Goal: Register for event/course

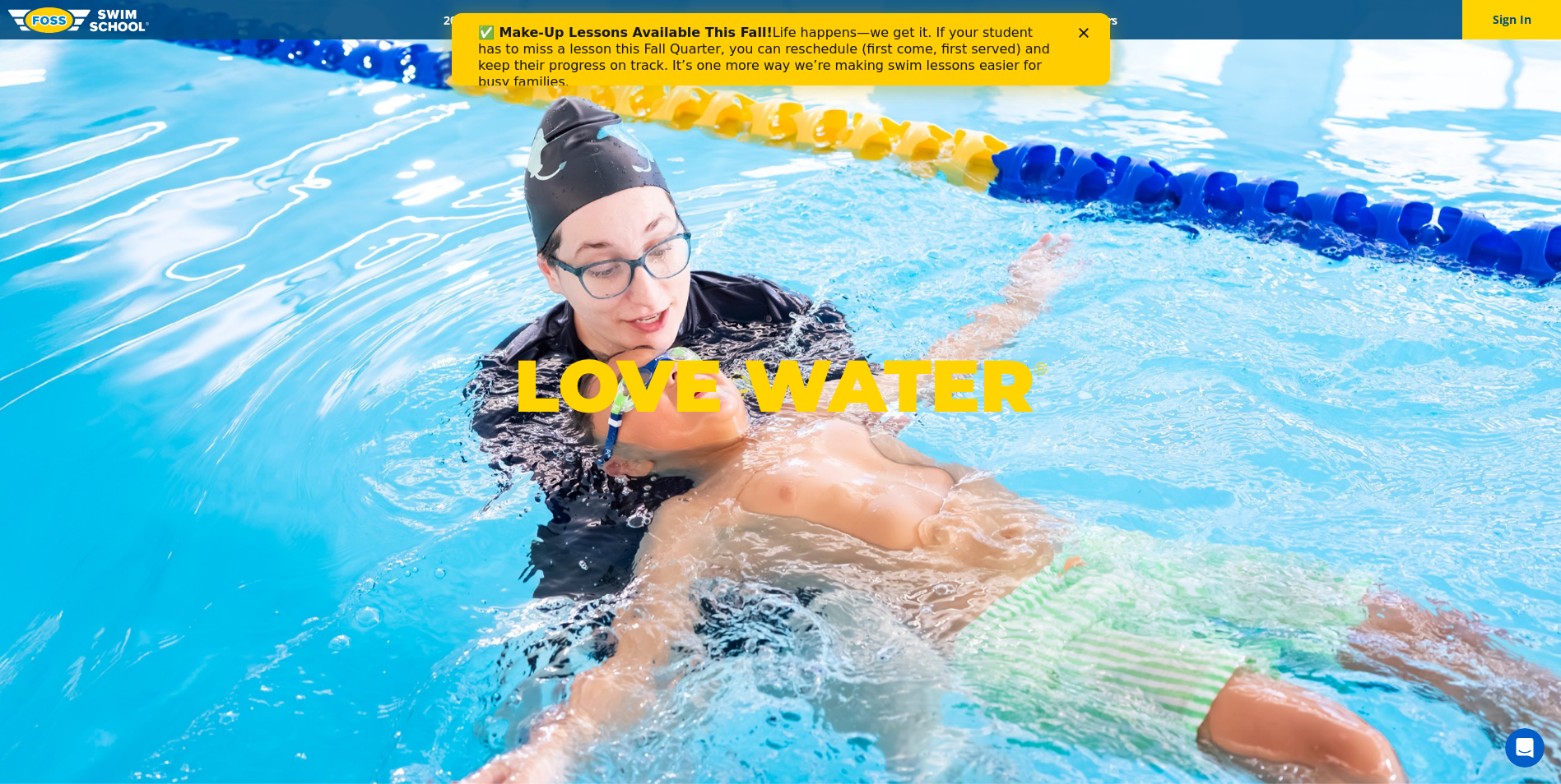
click at [1077, 31] on icon "Close" at bounding box center [1082, 33] width 10 height 10
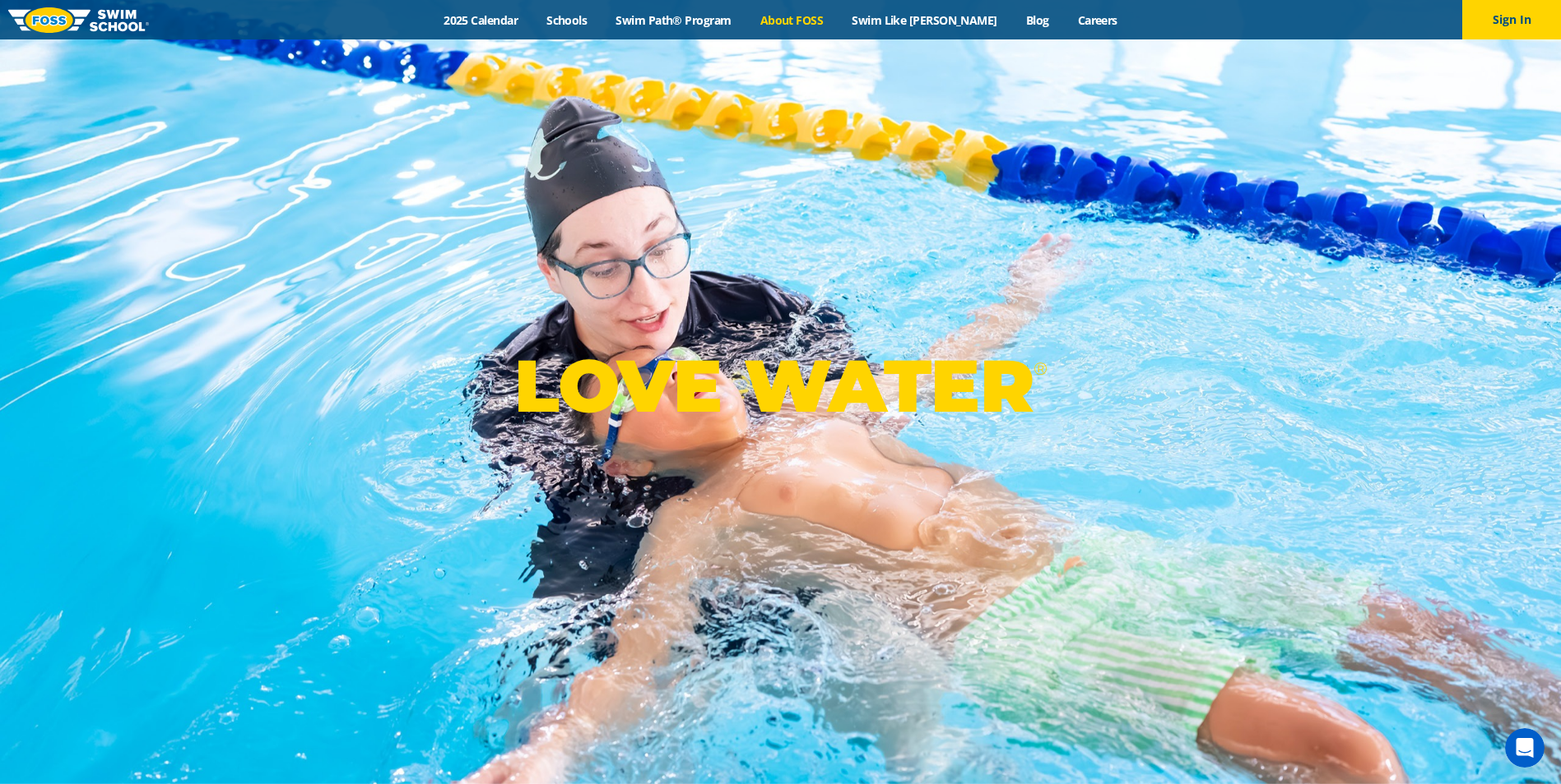
click at [820, 21] on link "About FOSS" at bounding box center [791, 20] width 92 height 15
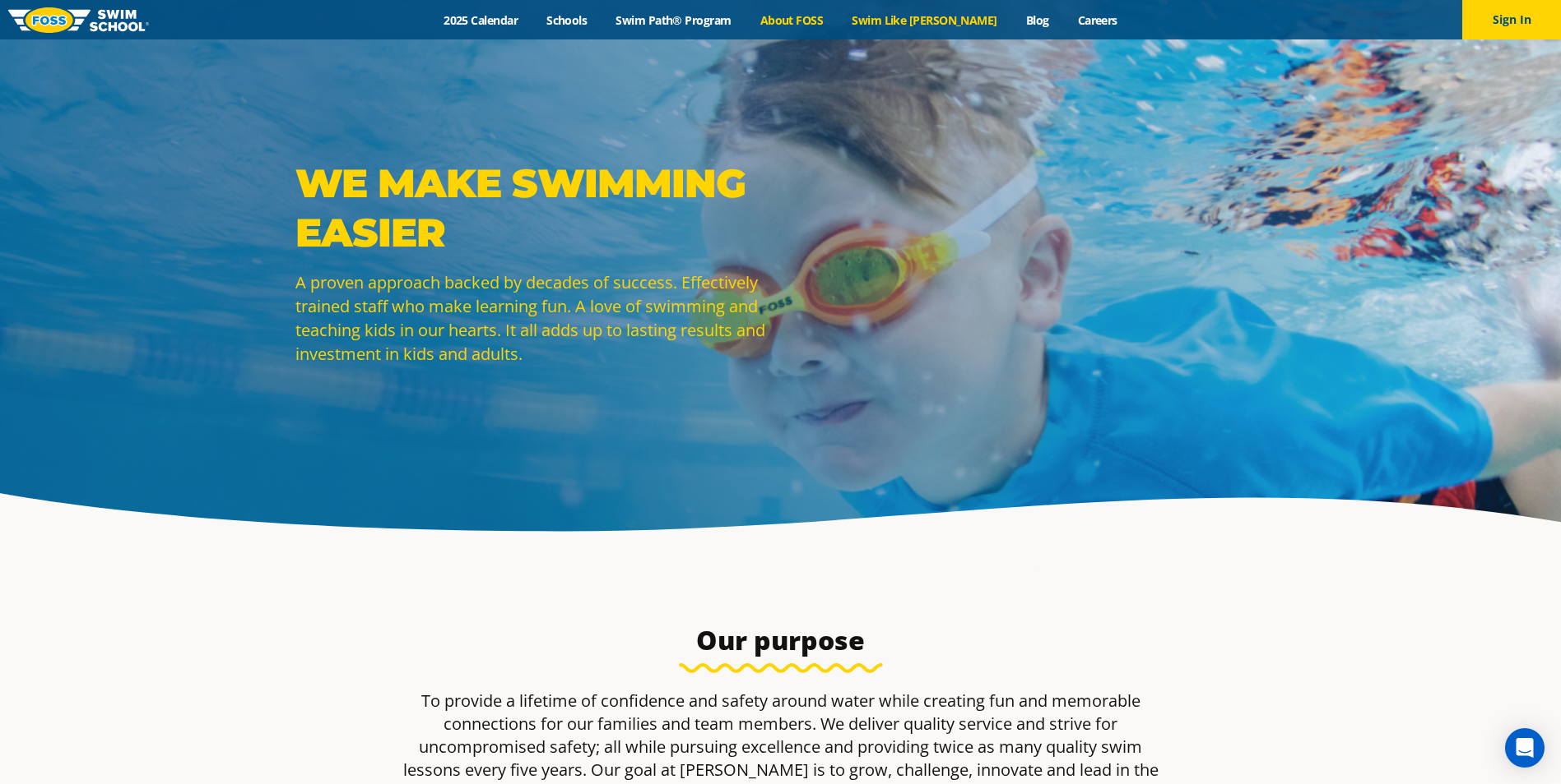
click at [929, 19] on link "Swim Like [PERSON_NAME]" at bounding box center [924, 20] width 174 height 15
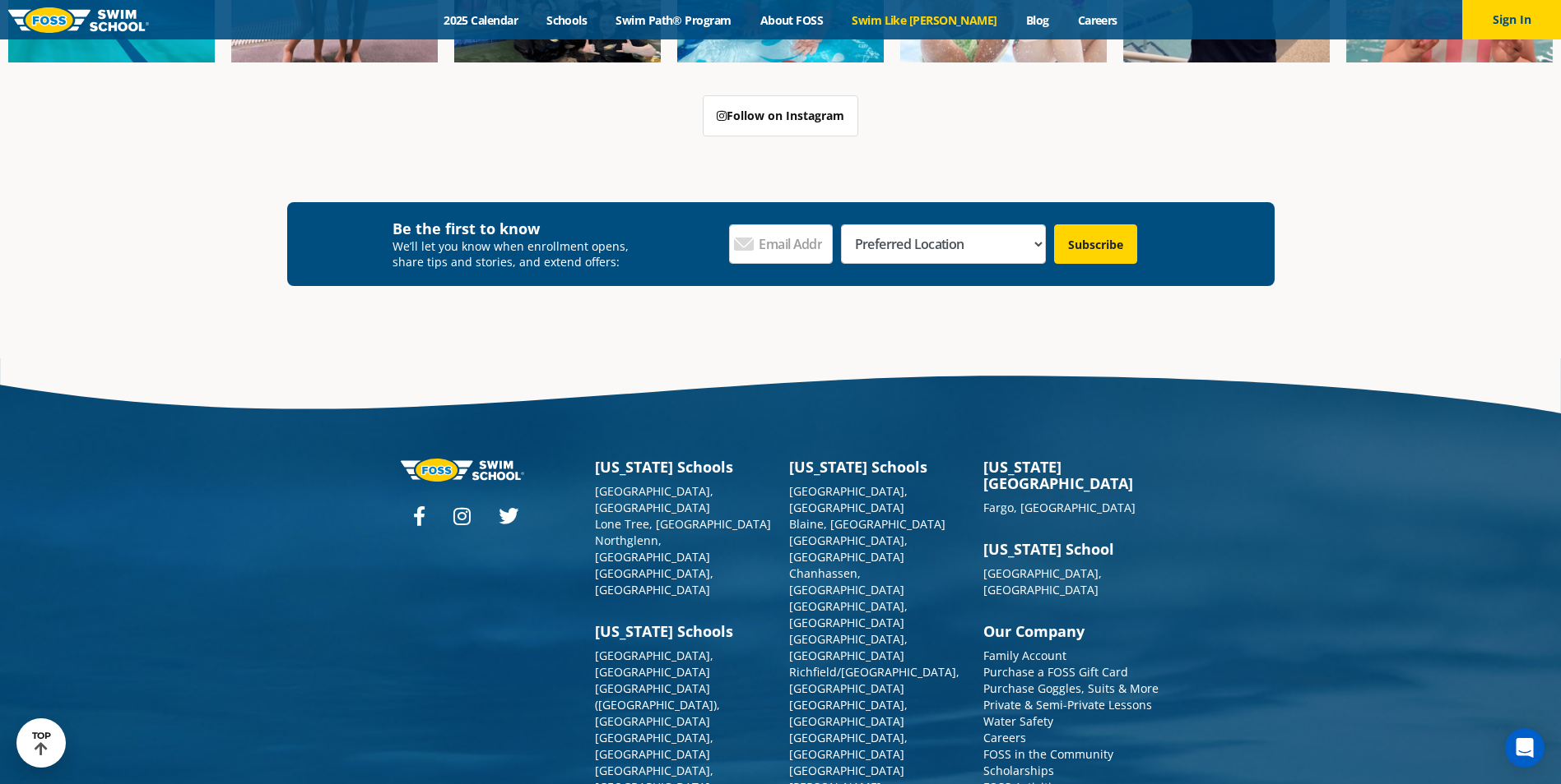
scroll to position [5118, 0]
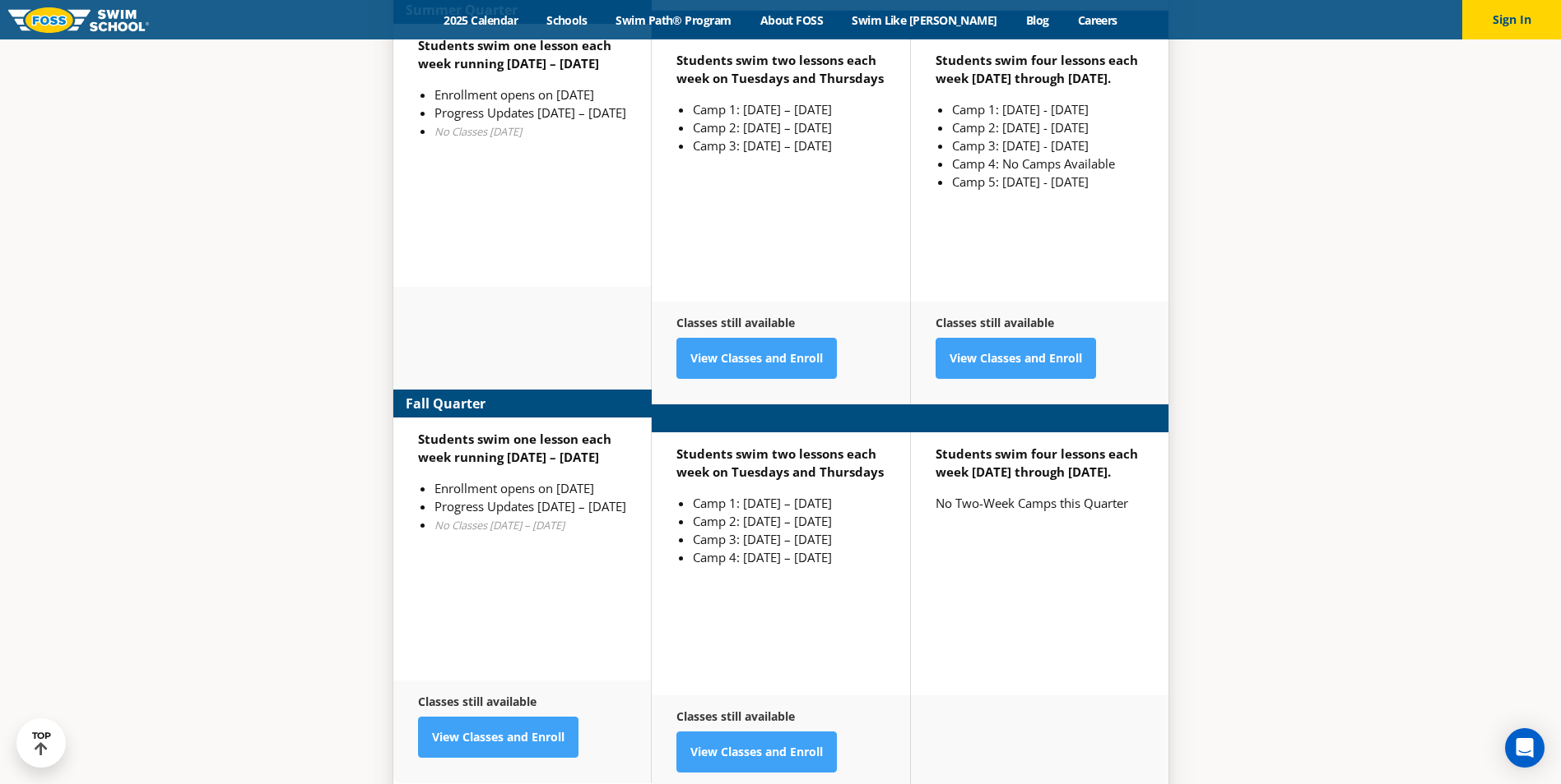
scroll to position [4358, 0]
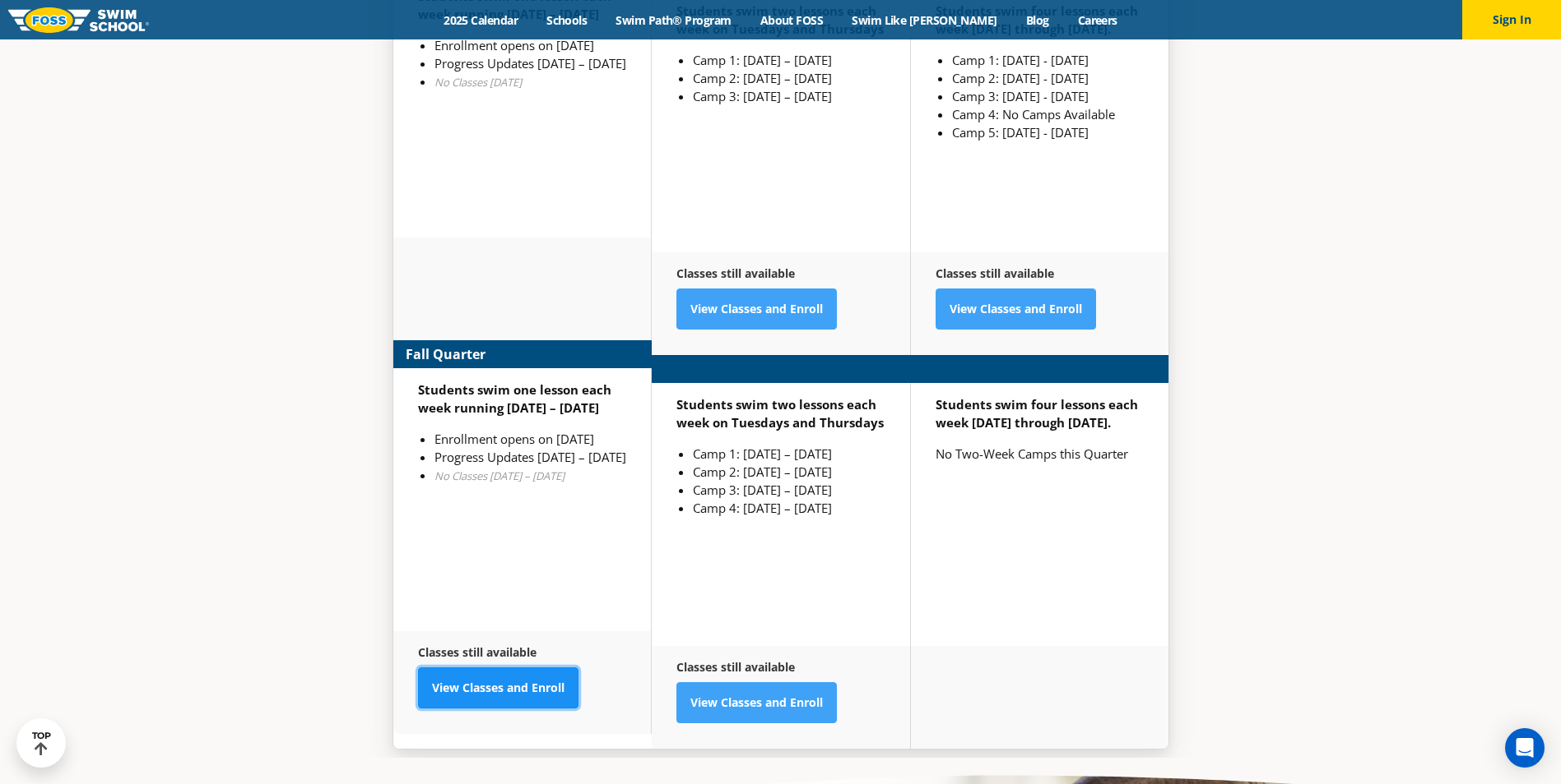
click at [507, 668] on link "View Classes and Enroll" at bounding box center [498, 688] width 161 height 41
